Goal: Task Accomplishment & Management: Complete application form

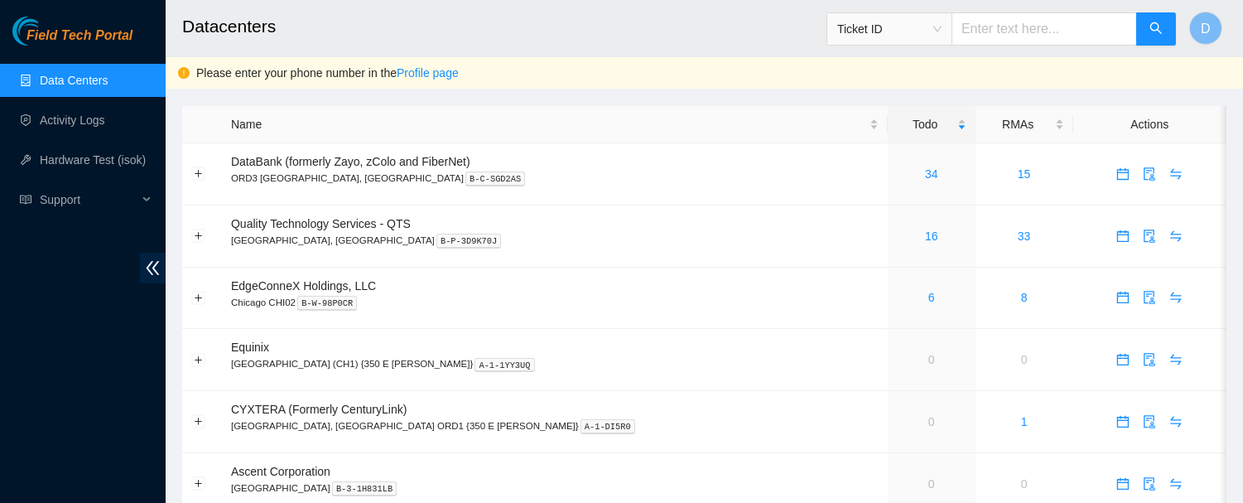
click at [556, 20] on h2 "Datacenters" at bounding box center [605, 26] width 847 height 53
click at [996, 34] on input "text" at bounding box center [1045, 28] width 186 height 33
type input "B-V-5TLRKAB"
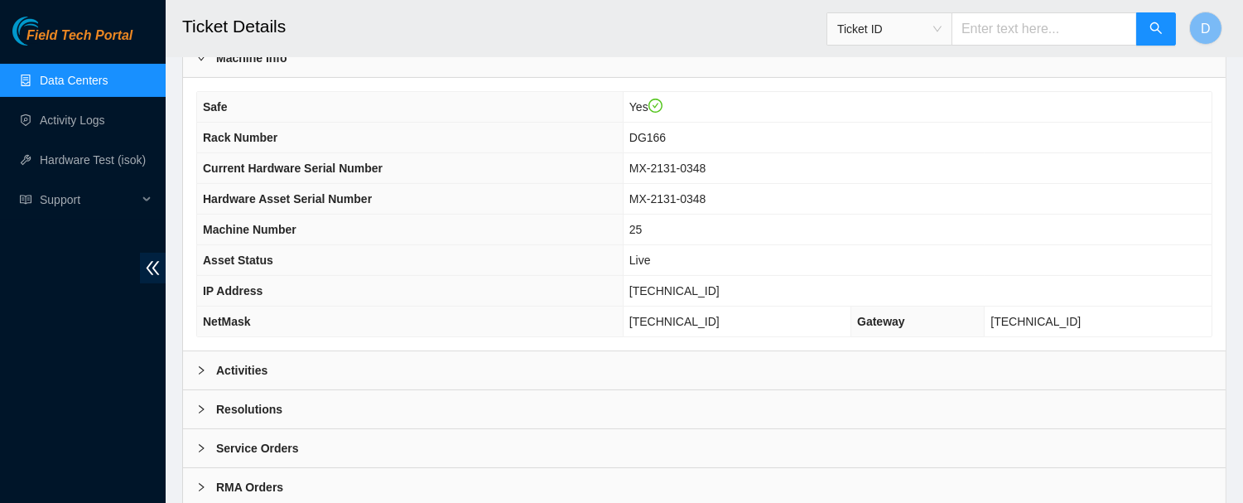
scroll to position [605, 0]
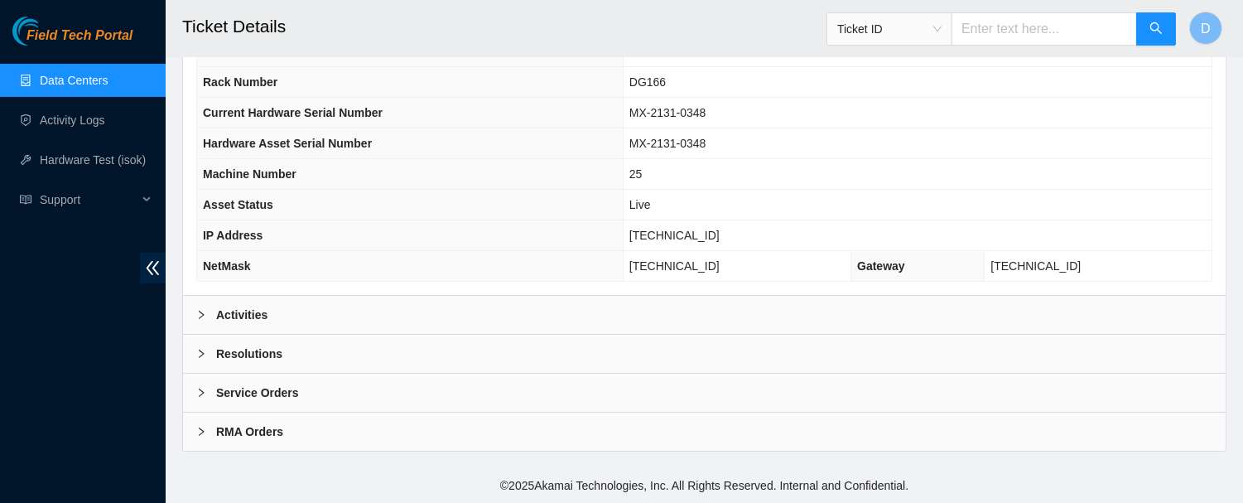
click at [419, 308] on div "Activities" at bounding box center [704, 315] width 1043 height 38
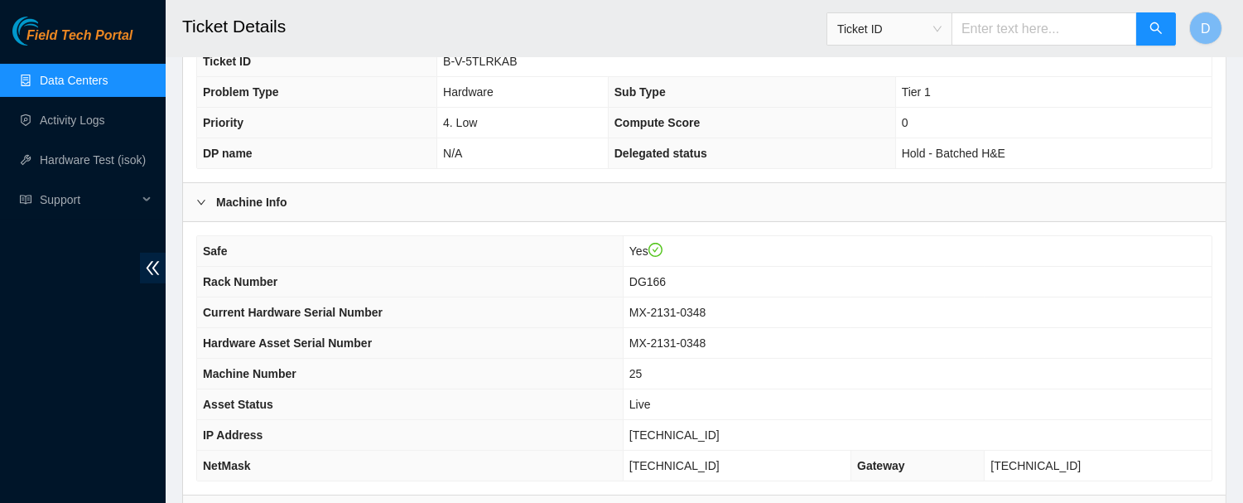
scroll to position [418, 0]
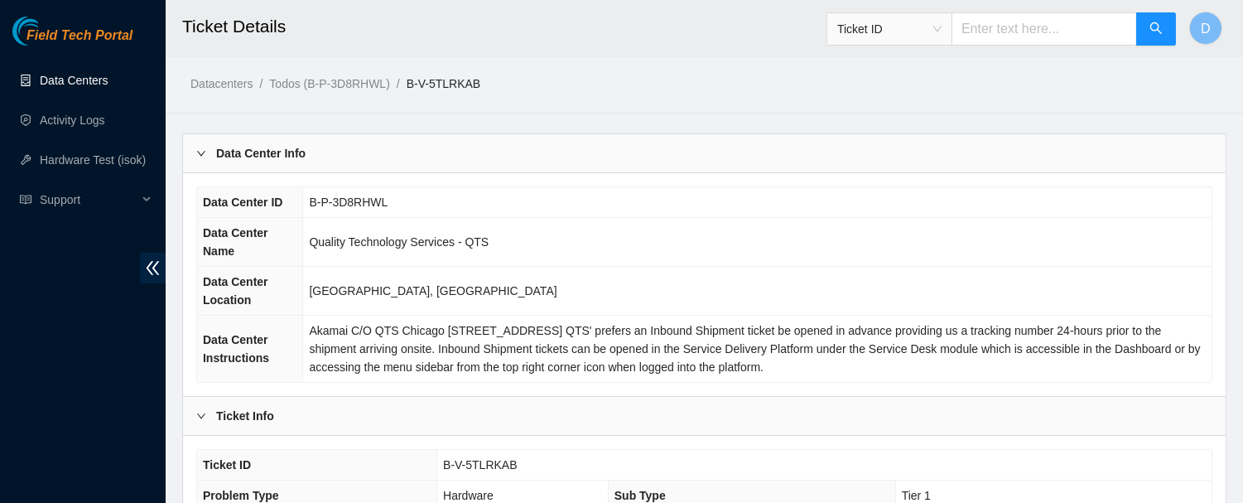
click at [88, 87] on link "Data Centers" at bounding box center [74, 80] width 68 height 13
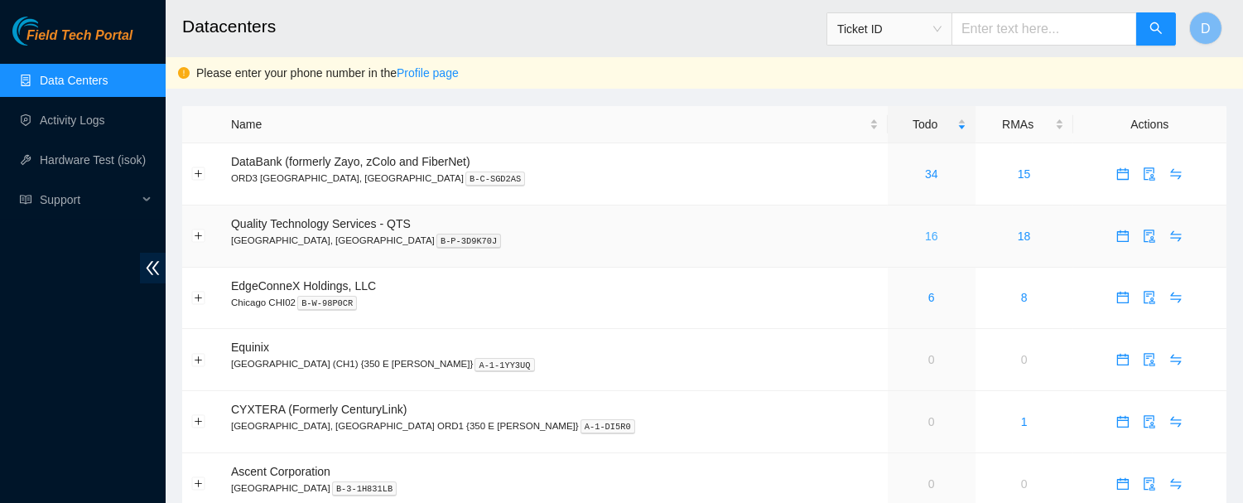
click at [925, 236] on link "16" at bounding box center [931, 235] width 13 height 13
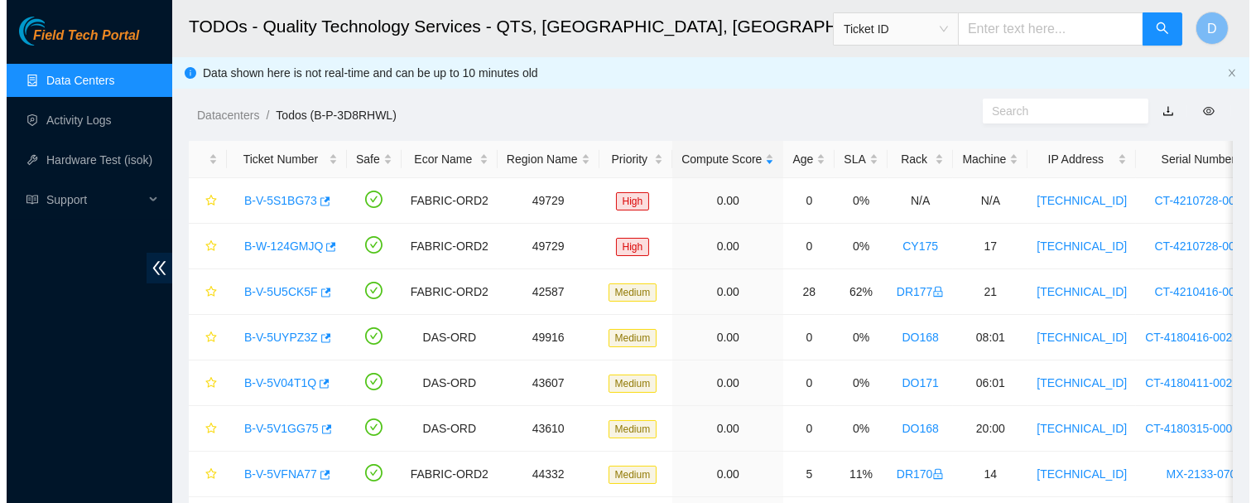
scroll to position [404, 0]
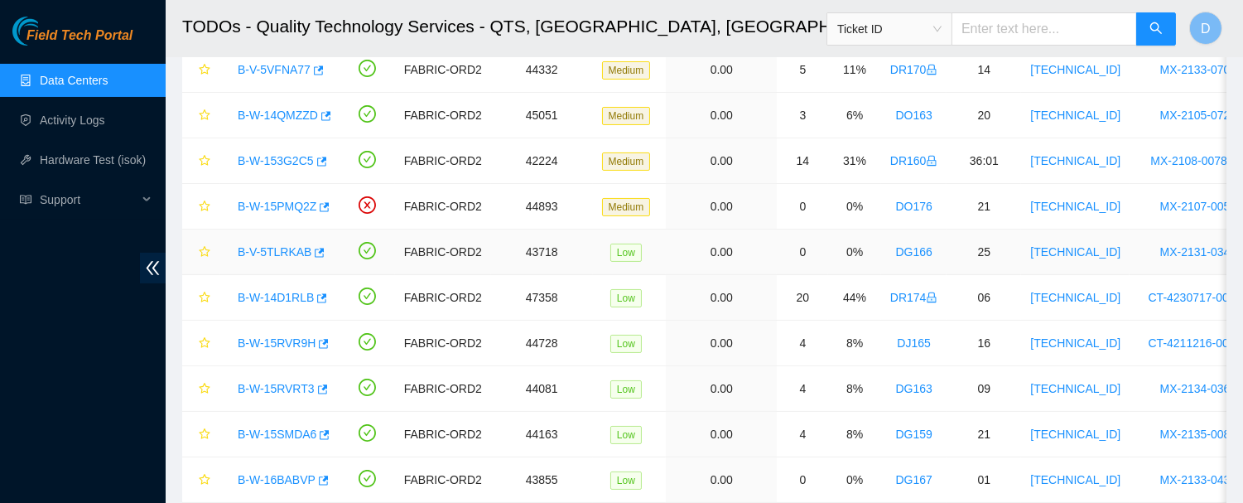
click at [274, 248] on link "B-V-5TLRKAB" at bounding box center [275, 251] width 74 height 13
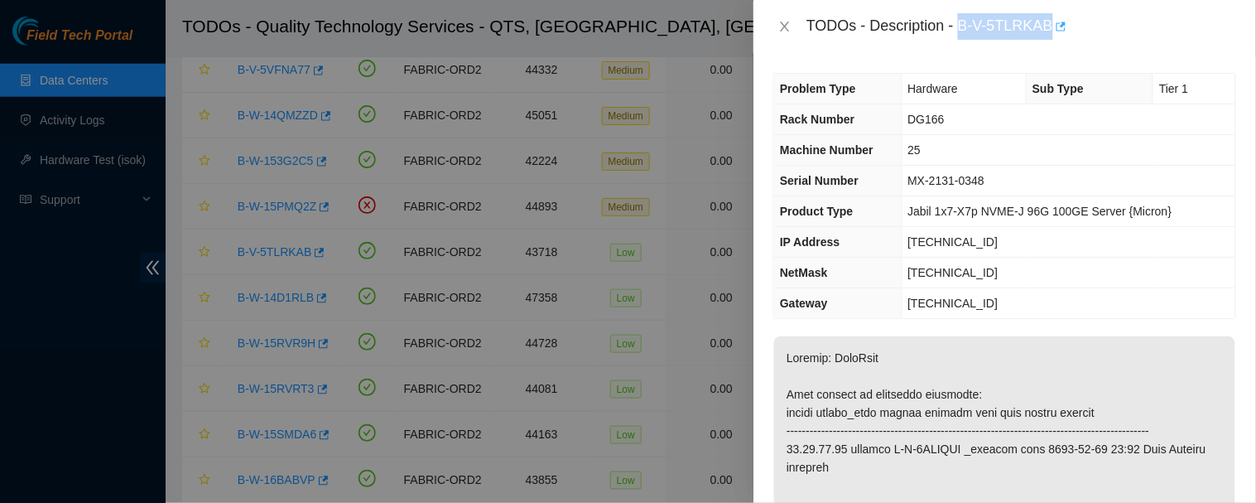
drag, startPoint x: 925, startPoint y: 27, endPoint x: 998, endPoint y: 31, distance: 73.0
click at [998, 30] on div "TODOs - Description - B-V-5TLRKAB" at bounding box center [1022, 26] width 430 height 27
copy div "B-V-5TLRKAB"
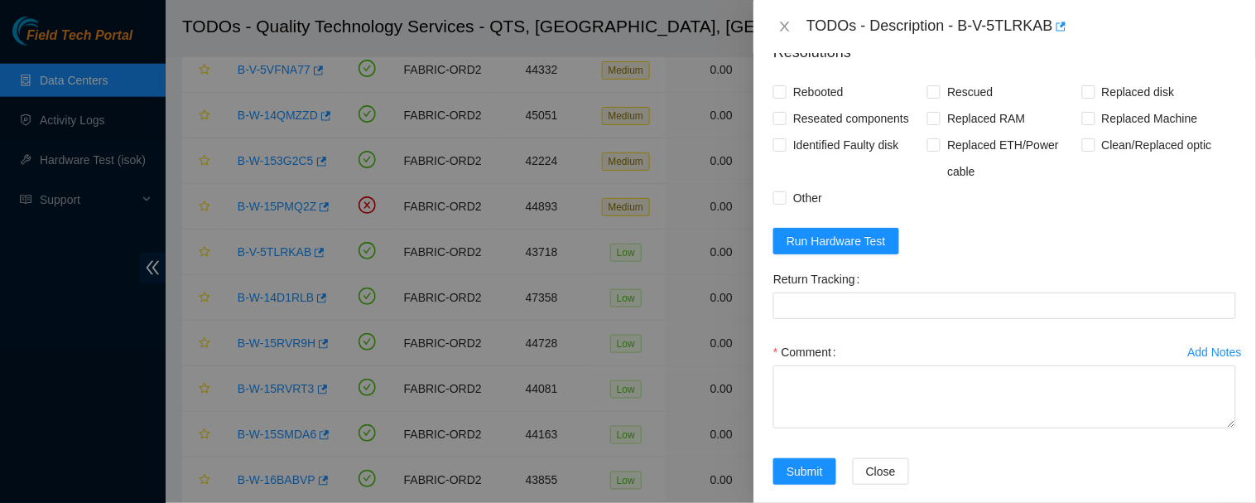
scroll to position [1245, 0]
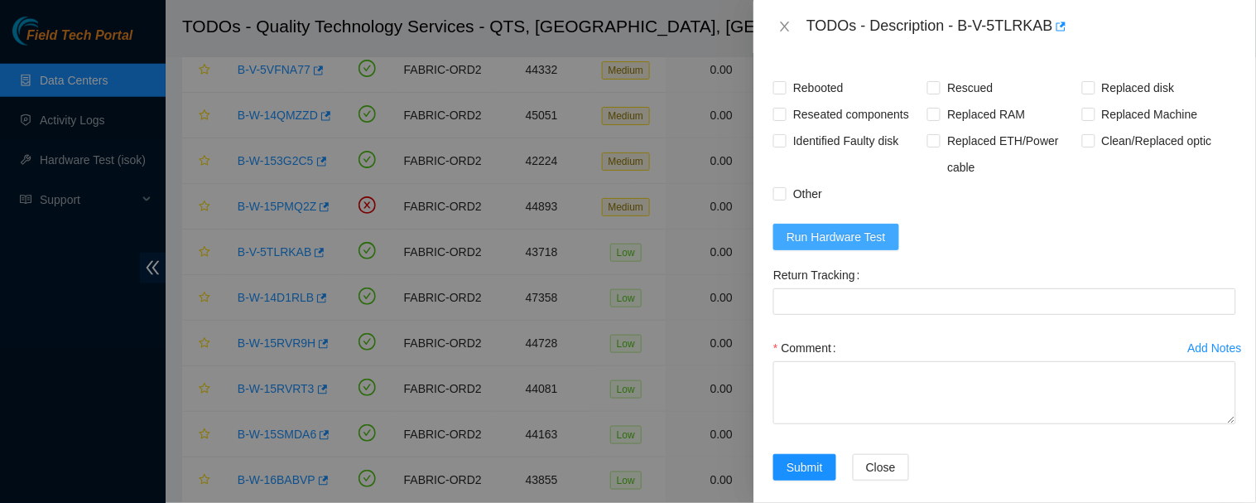
click at [834, 244] on span "Run Hardware Test" at bounding box center [836, 237] width 99 height 18
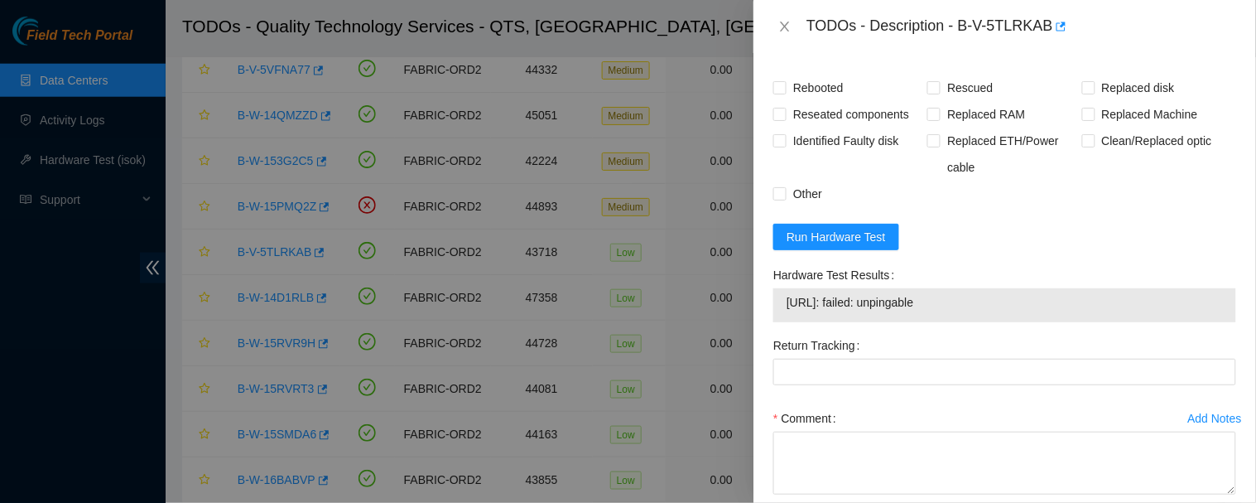
click at [1042, 237] on form "Resolutions Rebooted Rescued Replaced disk Reseated components Replaced RAM Rep…" at bounding box center [1005, 297] width 463 height 547
click at [842, 234] on button "Run Hardware Test" at bounding box center [837, 237] width 126 height 27
drag, startPoint x: 916, startPoint y: 309, endPoint x: 787, endPoint y: 307, distance: 129.2
click at [787, 307] on span "[URL]: passed: ok" at bounding box center [1005, 302] width 437 height 18
copy span "[URL]: passed: ok"
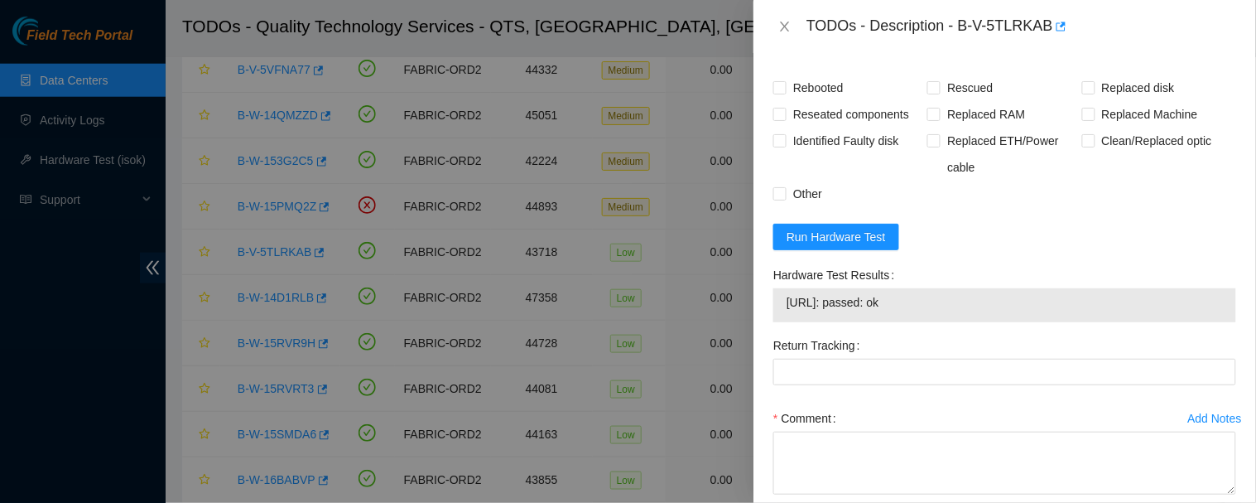
click at [1070, 255] on form "Resolutions Rebooted Rescued Replaced disk Reseated components Replaced RAM Rep…" at bounding box center [1005, 297] width 463 height 547
click at [777, 93] on input "Rebooted" at bounding box center [780, 87] width 12 height 12
checkbox input "true"
click at [780, 199] on input "Other" at bounding box center [780, 193] width 12 height 12
checkbox input "true"
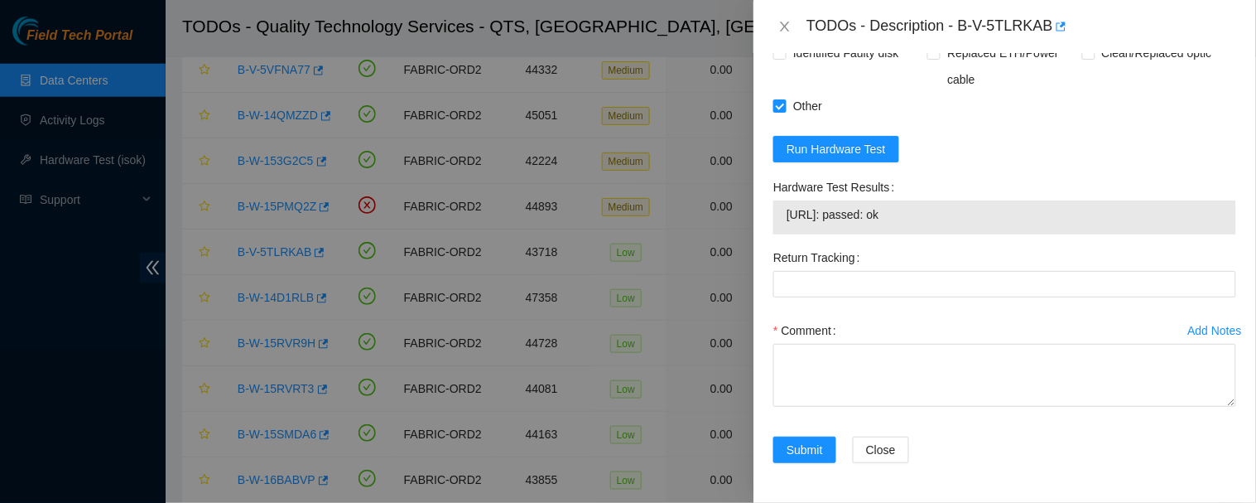
scroll to position [1342, 0]
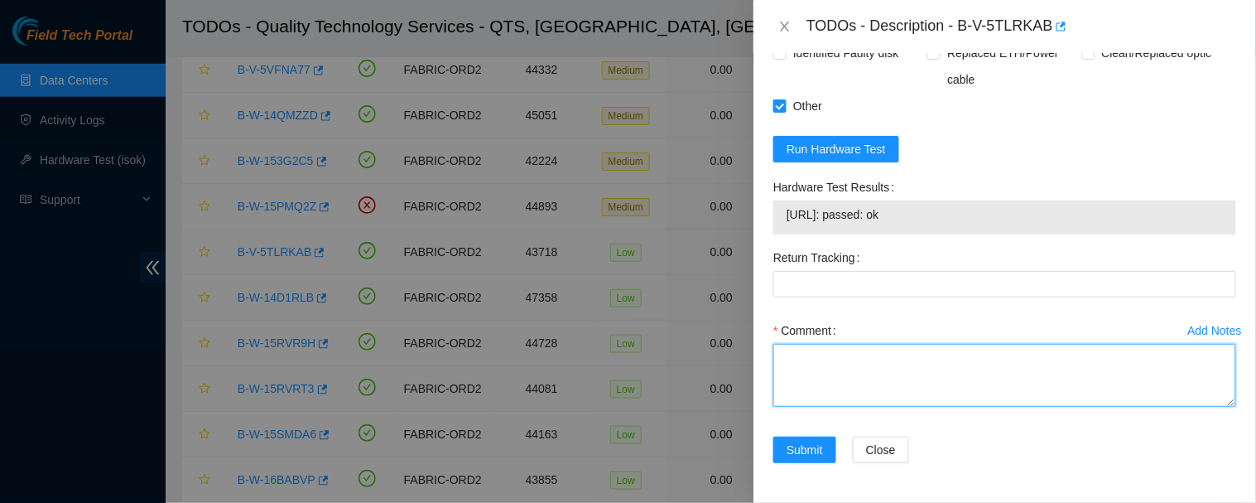
click at [937, 379] on textarea "Comment" at bounding box center [1005, 375] width 463 height 63
paste textarea "Powered down machine, removed power cable, replaced PSU, reconnected cable, reb…"
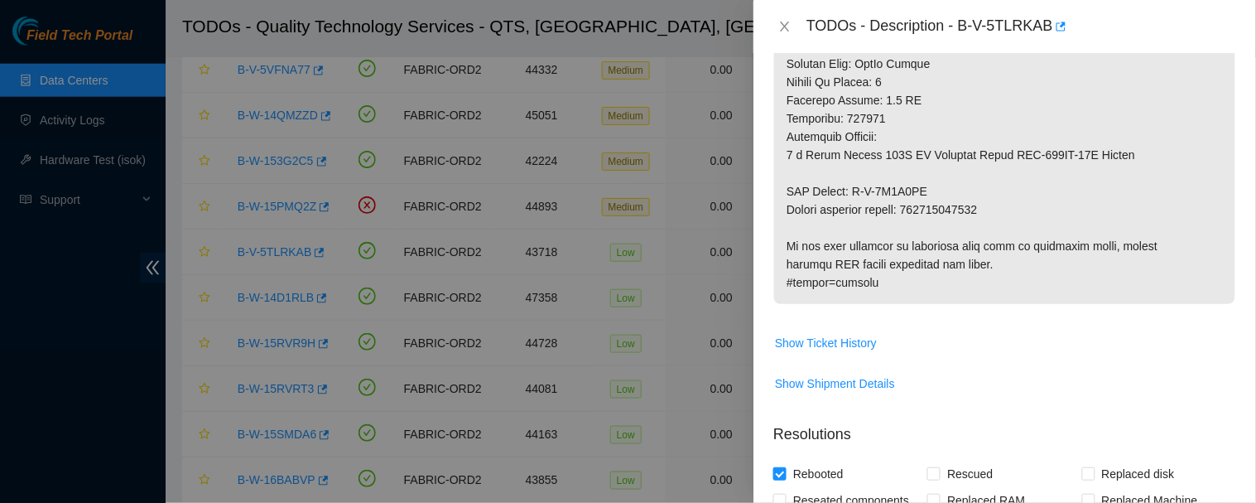
scroll to position [833, 0]
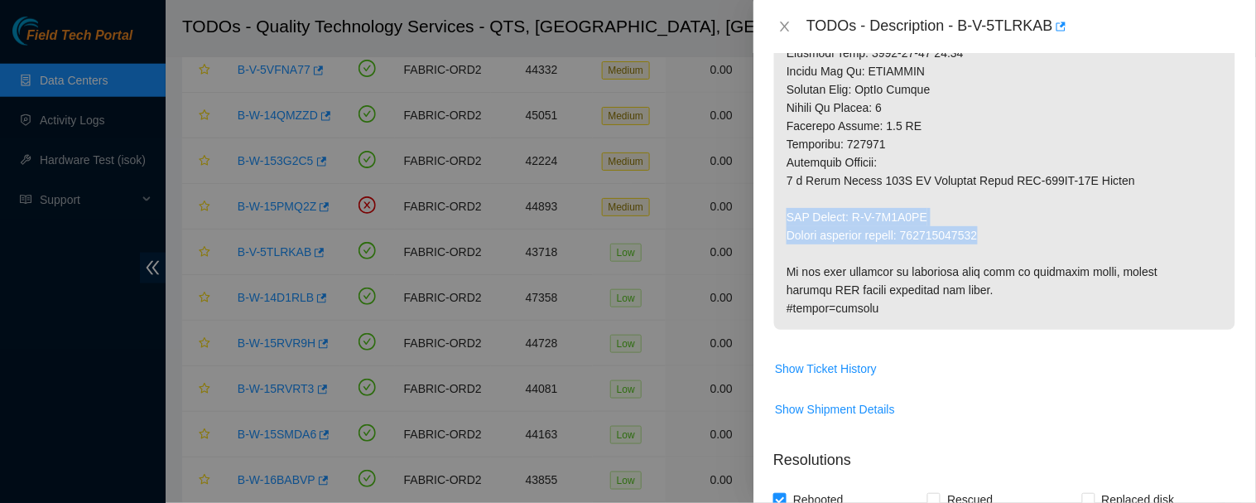
drag, startPoint x: 1004, startPoint y: 253, endPoint x: 795, endPoint y: 218, distance: 211.7
copy p "RMA Return: B-V-5V2L1DM Return tracking number: 473665215752"
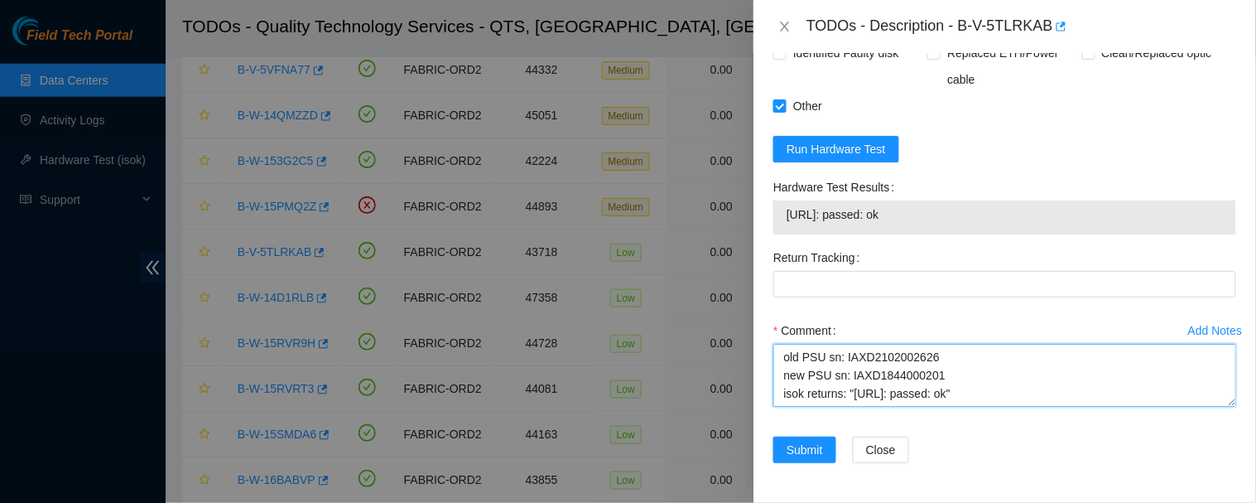
click at [1016, 403] on textarea "Powered down machine, removed power cable, replaced PSU, reconnected cable, reb…" at bounding box center [1005, 375] width 463 height 63
paste textarea "RMA Return: B-V-5V2L1DM Return tracking number: 473665215752"
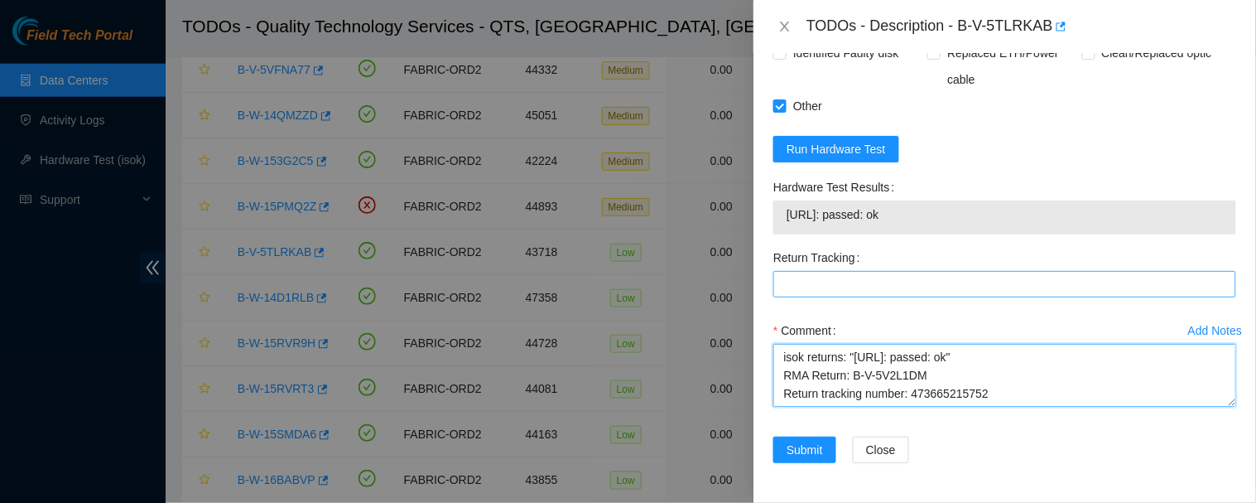
type textarea "Powered down machine, removed power cable, replaced PSU, reconnected cable, reb…"
click at [879, 273] on Tracking "Return Tracking" at bounding box center [1005, 284] width 463 height 27
paste Tracking "473665215752"
type Tracking "473665215752"
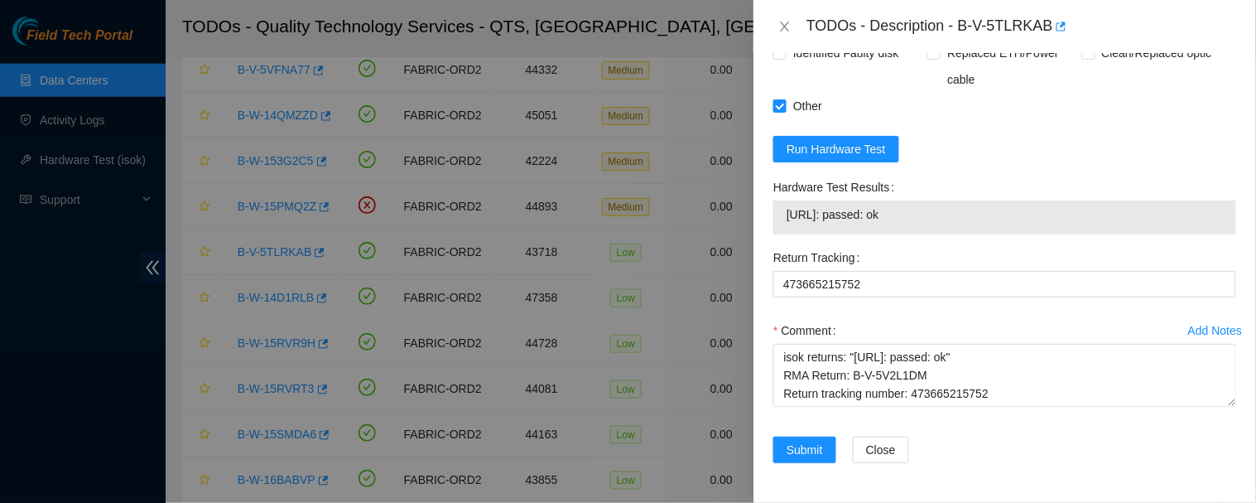
click at [983, 325] on div "Comment" at bounding box center [1005, 330] width 463 height 27
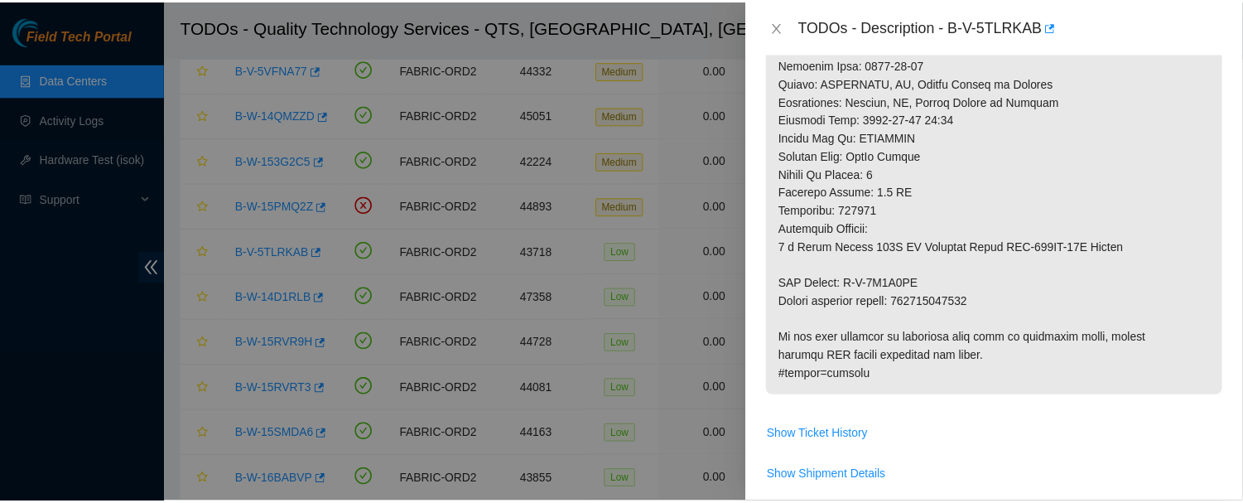
scroll to position [1342, 0]
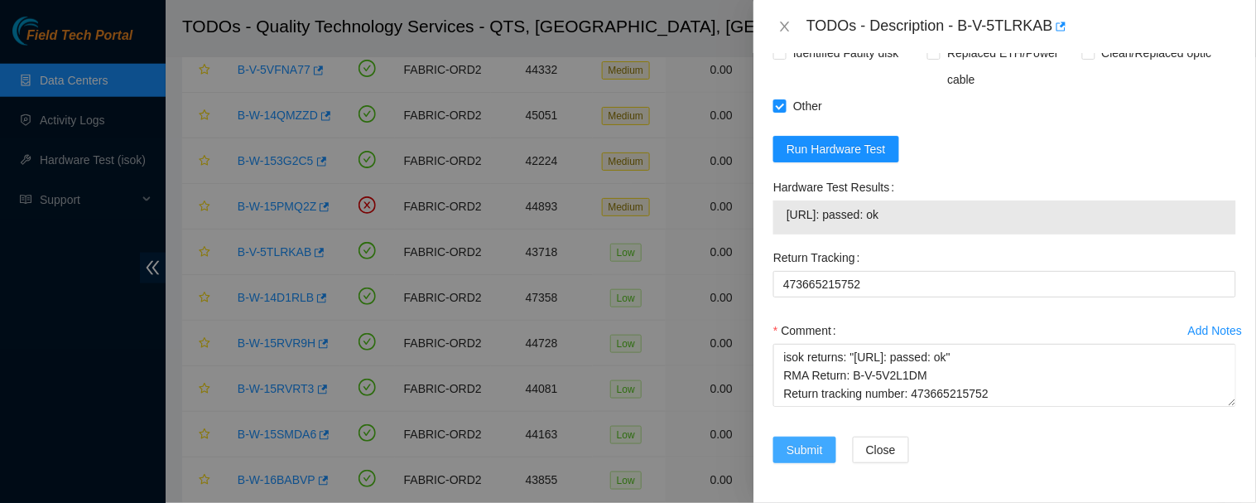
click at [813, 454] on span "Submit" at bounding box center [805, 450] width 36 height 18
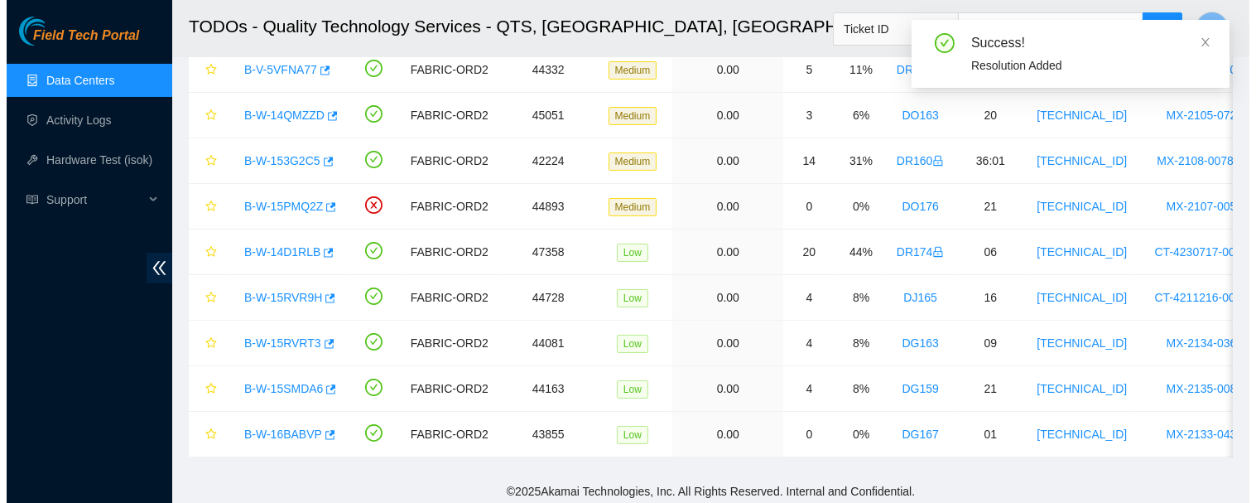
scroll to position [0, 0]
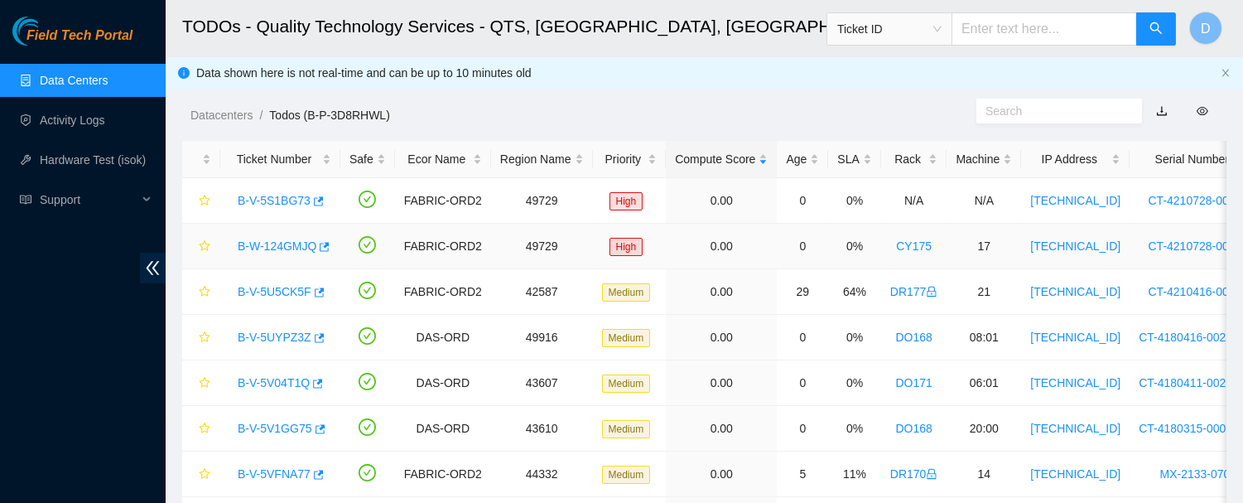
click at [277, 243] on link "B-W-124GMJQ" at bounding box center [277, 245] width 79 height 13
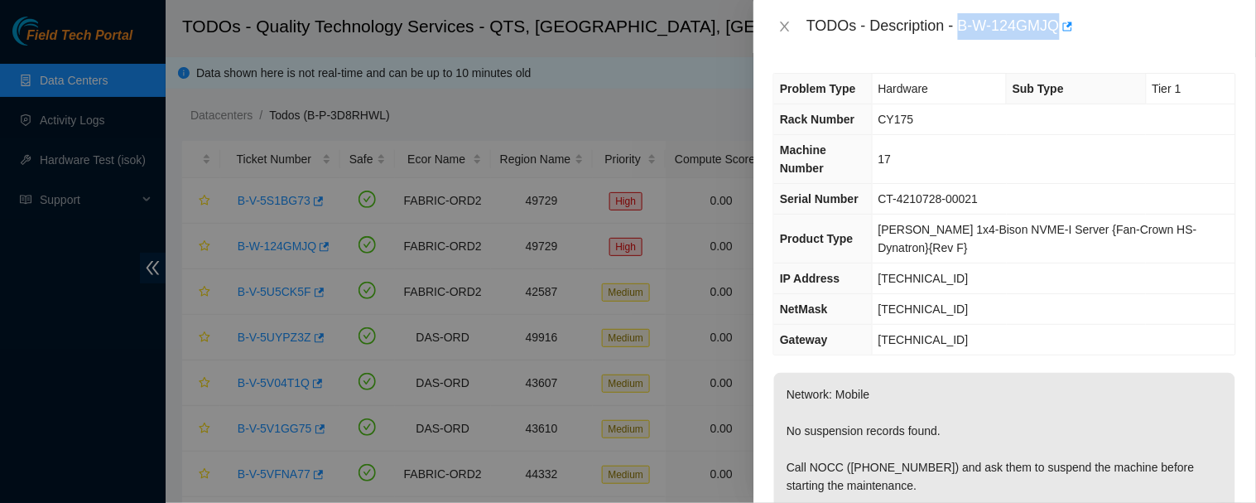
drag, startPoint x: 924, startPoint y: 27, endPoint x: 1002, endPoint y: 33, distance: 78.1
click at [1002, 33] on div "TODOs - Description - B-W-124GMJQ" at bounding box center [1022, 26] width 430 height 27
copy div "B-W-124GMJQ"
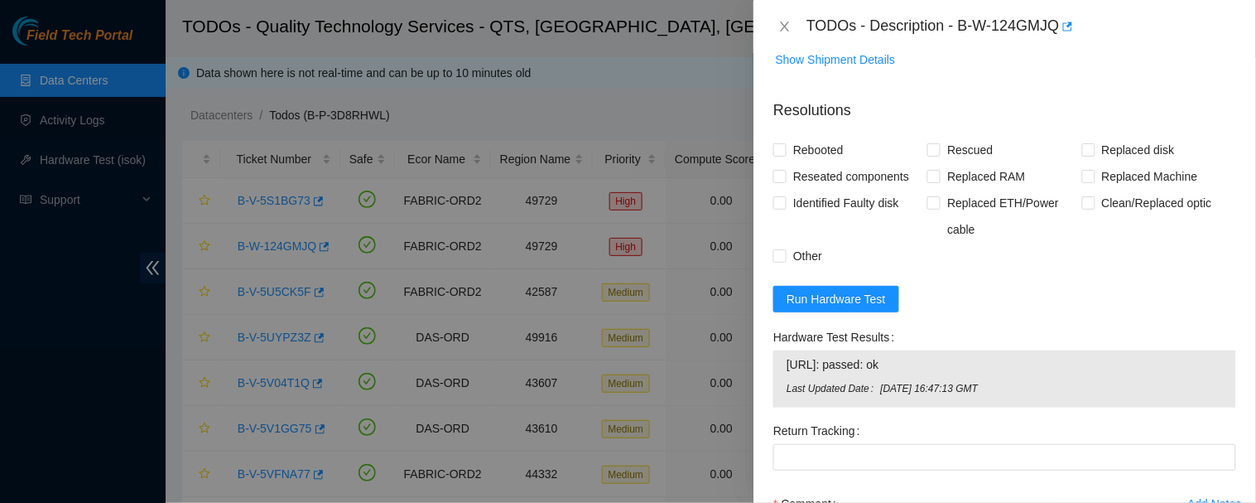
scroll to position [1199, 0]
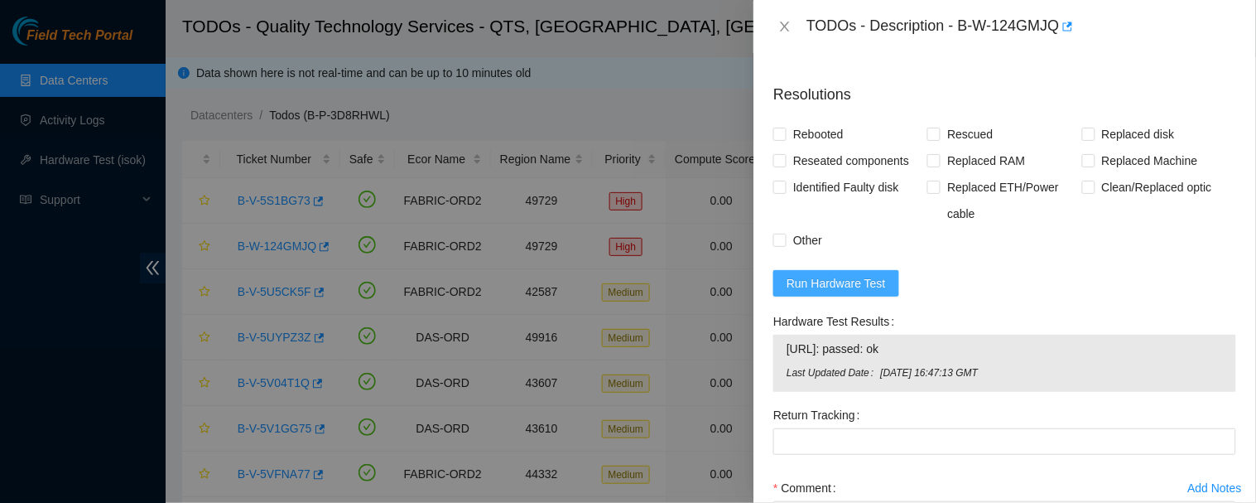
click at [855, 274] on span "Run Hardware Test" at bounding box center [836, 283] width 99 height 18
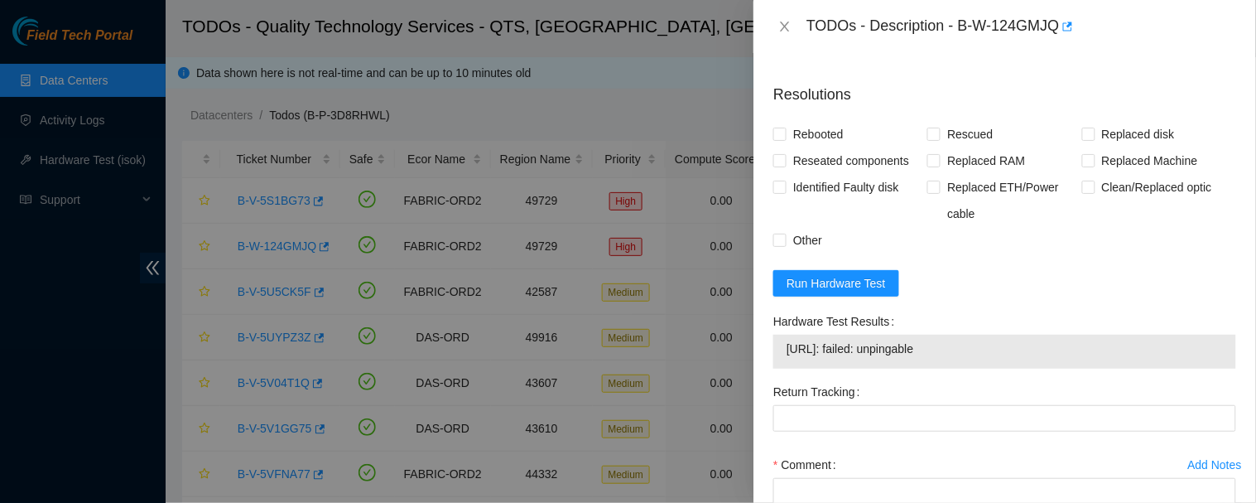
click at [1070, 308] on div "Hardware Test Results" at bounding box center [1005, 321] width 463 height 27
click at [849, 274] on span "Run Hardware Test" at bounding box center [836, 283] width 99 height 18
drag, startPoint x: 918, startPoint y: 286, endPoint x: 766, endPoint y: 288, distance: 151.6
click at [766, 288] on div "Problem Type Hardware Sub Type Tier 1 Rack Number CY175 Machine Number 17 Seria…" at bounding box center [1005, 278] width 503 height 450
copy tbody "[URL]: passed: ok"
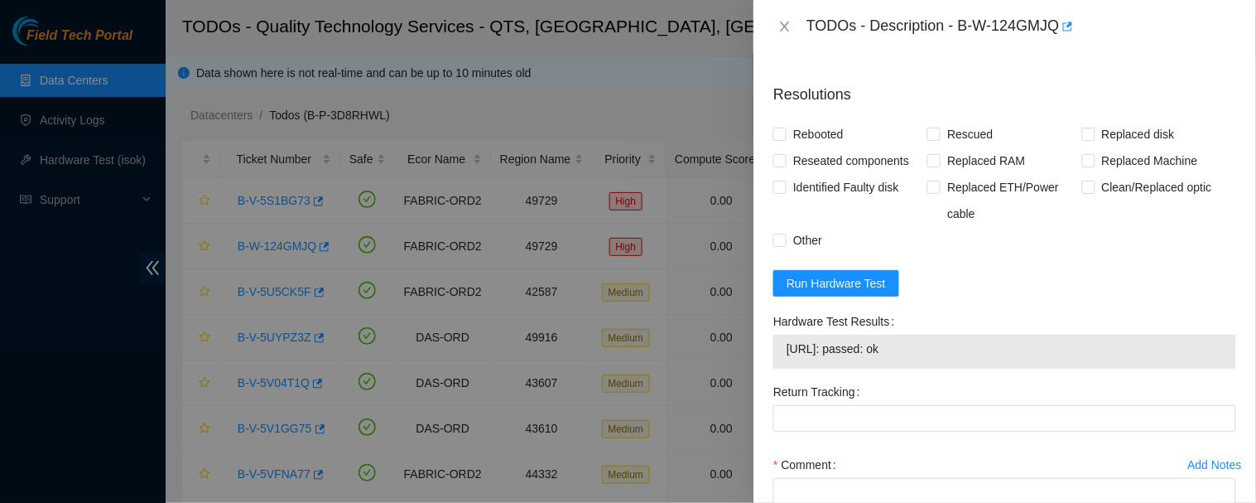
click at [1007, 238] on form "Resolutions Rebooted Rescued Replaced disk Reseated components Replaced RAM Rep…" at bounding box center [1005, 343] width 463 height 547
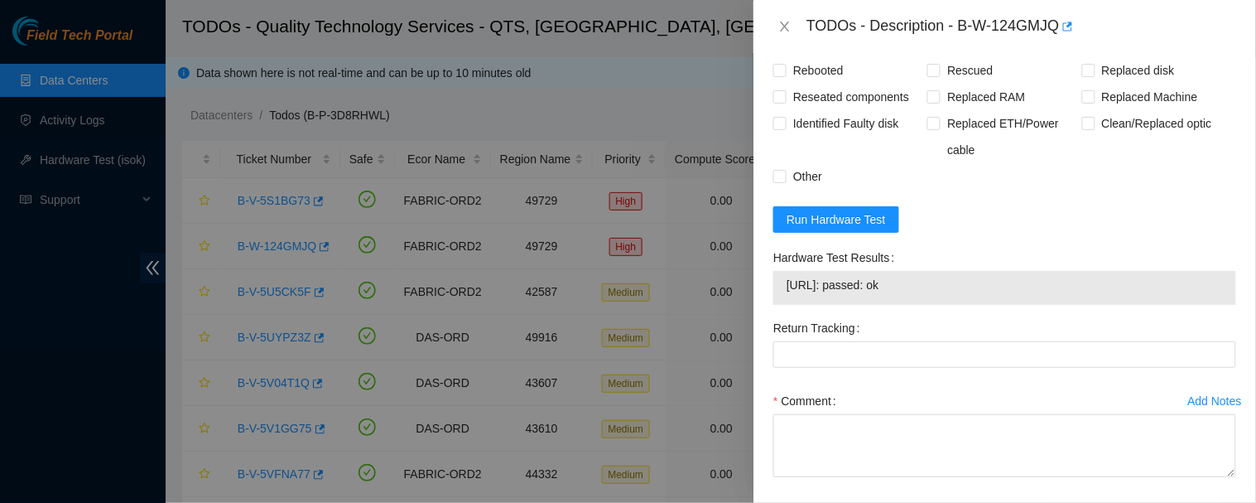
scroll to position [1269, 0]
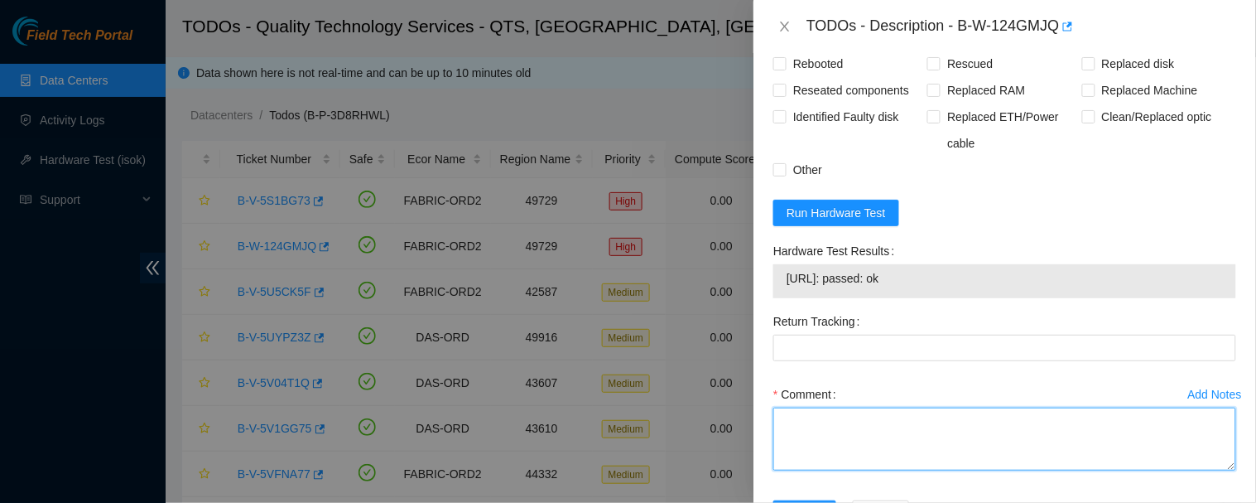
click at [970, 408] on textarea "Comment" at bounding box center [1005, 439] width 463 height 63
paste textarea "Powered down machine, removed power cable, replaced PSU, reconnected cable, reb…"
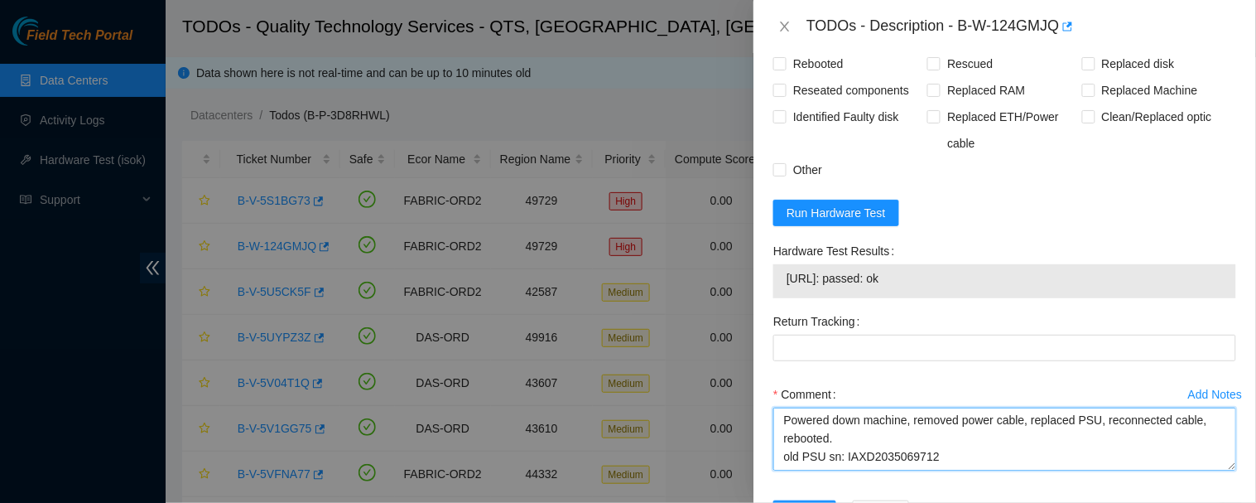
scroll to position [0, 0]
click at [980, 408] on textarea "Powered down machine, removed power cable, replaced PSU, reconnected cable, reb…" at bounding box center [1005, 439] width 463 height 63
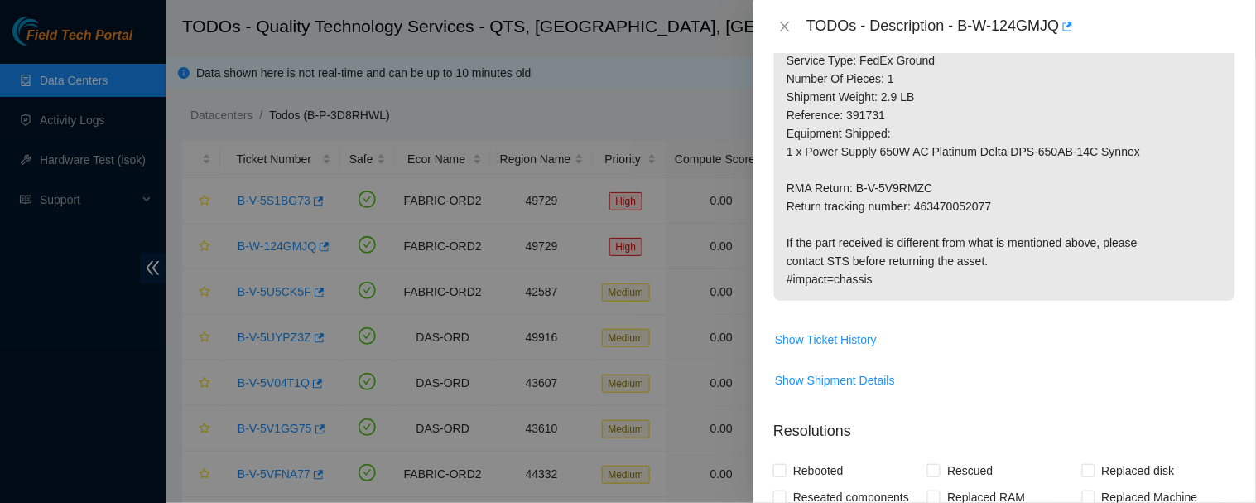
scroll to position [856, 0]
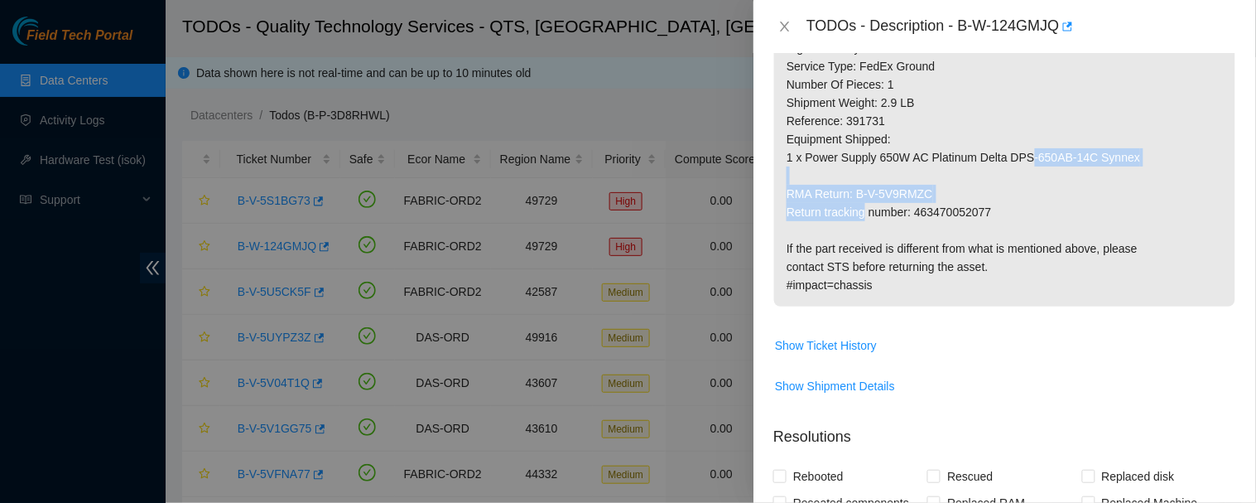
drag, startPoint x: 1004, startPoint y: 160, endPoint x: 787, endPoint y: 138, distance: 218.1
copy p "RMA Return: B-V-5V9RMZC Return tracking number: 463470052077"
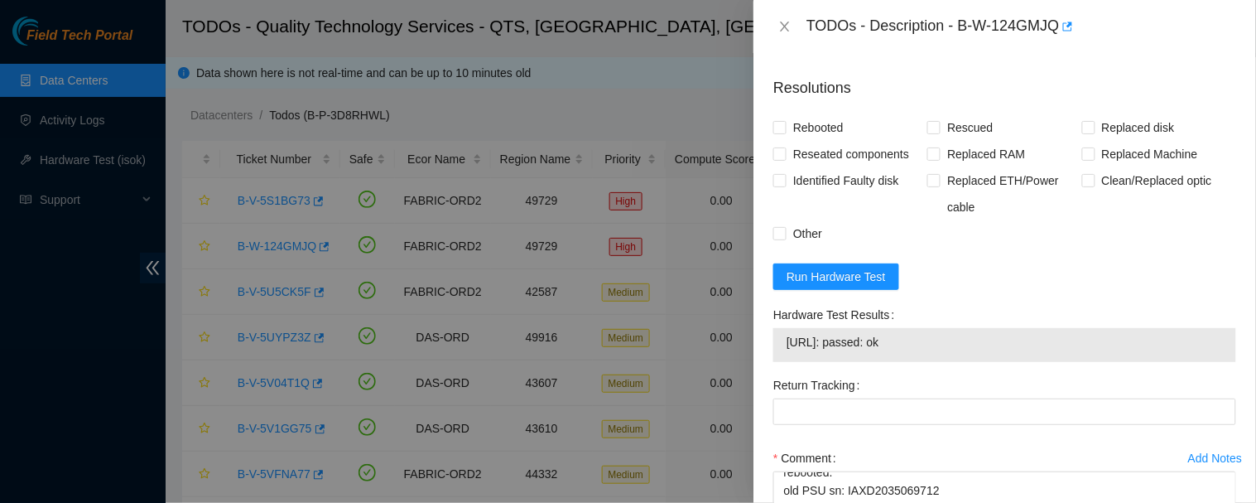
scroll to position [1206, 0]
click at [1019, 470] on textarea "Powered down machine, removed power cable, replaced PSU, reconnected cable, reb…" at bounding box center [1005, 501] width 463 height 63
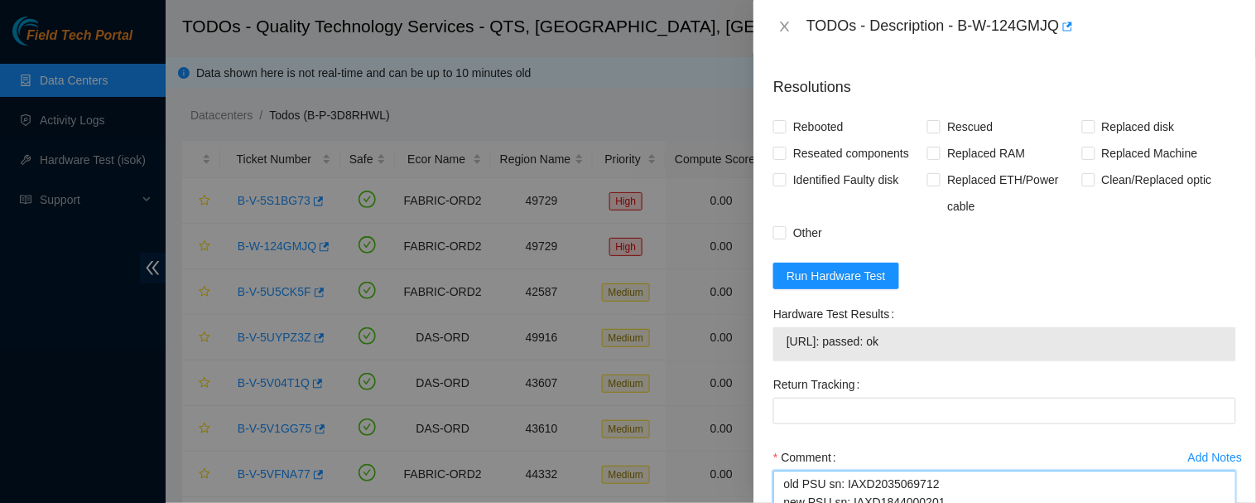
paste textarea "RMA Return: B-V-5V9RMZC Return tracking number: 463470052077"
type textarea "Powered down machine, removed power cable, replaced PSU, reconnected cable, reb…"
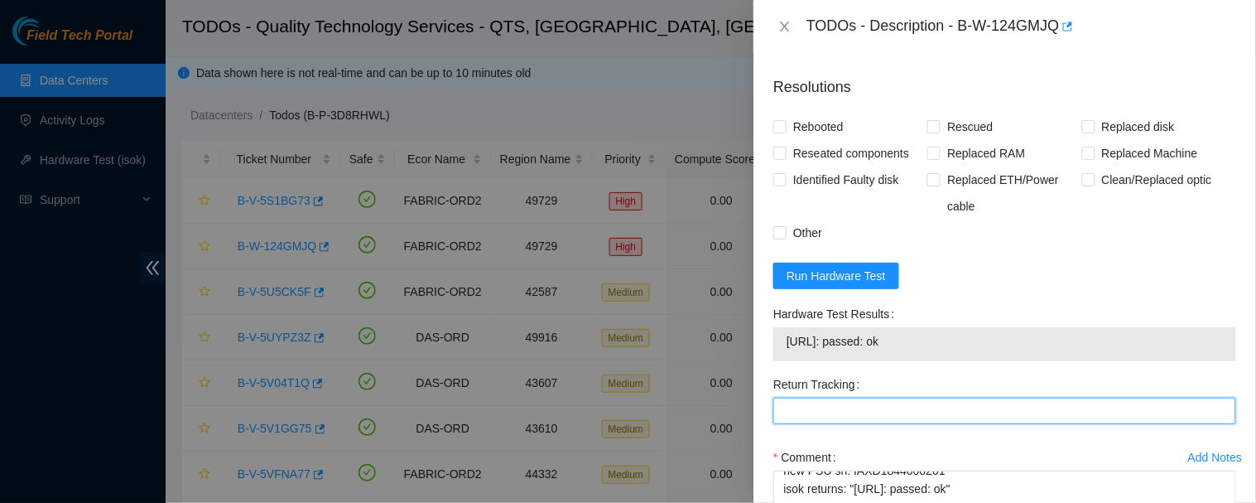
click at [981, 398] on Tracking "Return Tracking" at bounding box center [1005, 411] width 463 height 27
paste Tracking "463470052077"
type Tracking "463470052077"
click at [1015, 225] on form "Resolutions Rebooted Rescued Replaced disk Reseated components Replaced RAM Rep…" at bounding box center [1005, 336] width 463 height 547
click at [784, 226] on input "Other" at bounding box center [780, 232] width 12 height 12
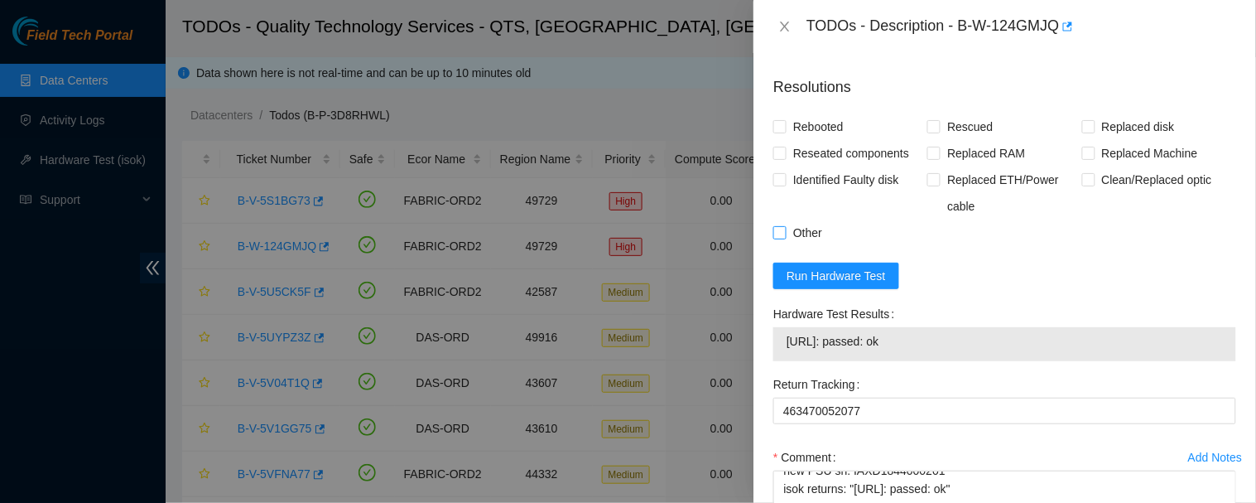
checkbox input "true"
click at [1067, 301] on div "Hardware Test Results" at bounding box center [1005, 314] width 463 height 27
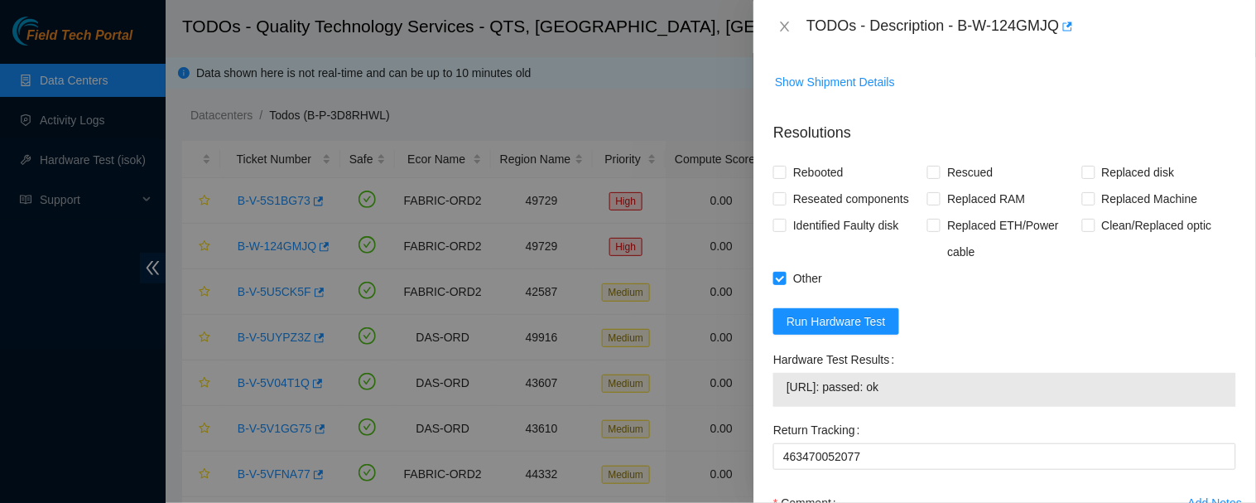
scroll to position [1105, 0]
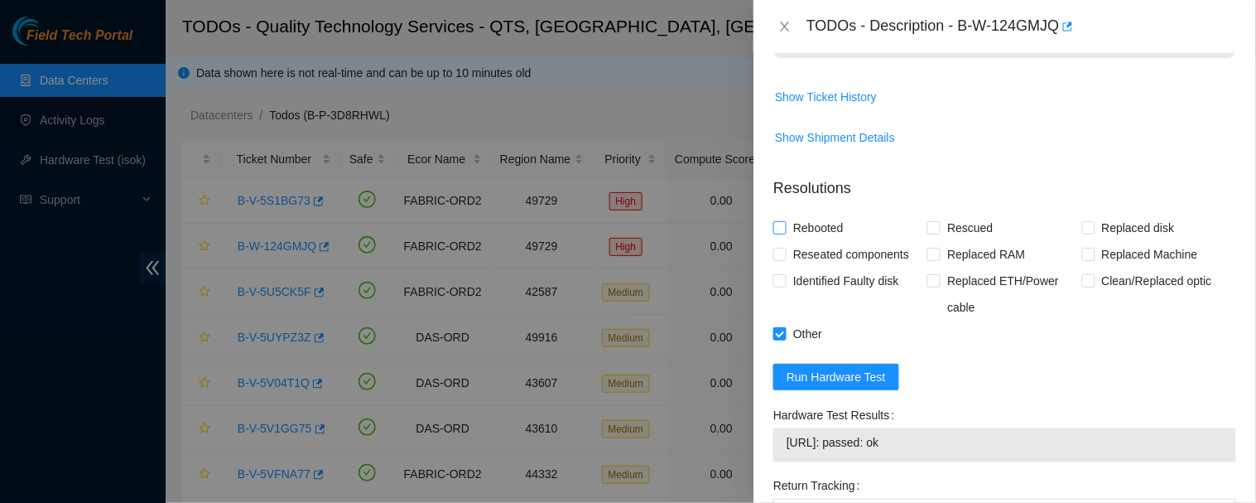
click at [830, 215] on span "Rebooted" at bounding box center [819, 228] width 64 height 27
click at [785, 221] on input "Rebooted" at bounding box center [780, 227] width 12 height 12
checkbox input "true"
click at [1061, 123] on td "Show Shipment Details" at bounding box center [1005, 143] width 463 height 41
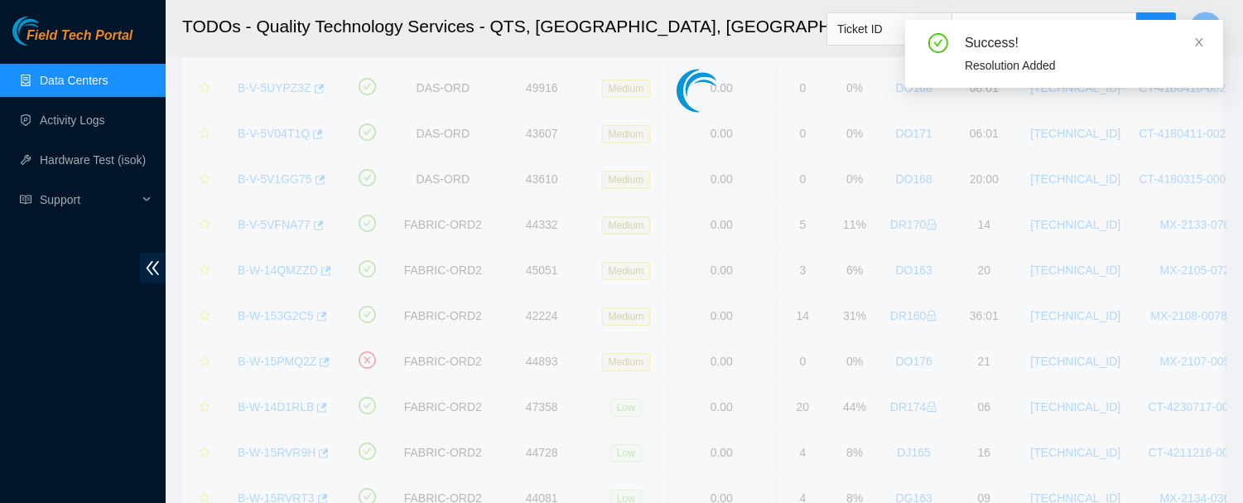
scroll to position [378, 0]
